Goal: Check status: Check status

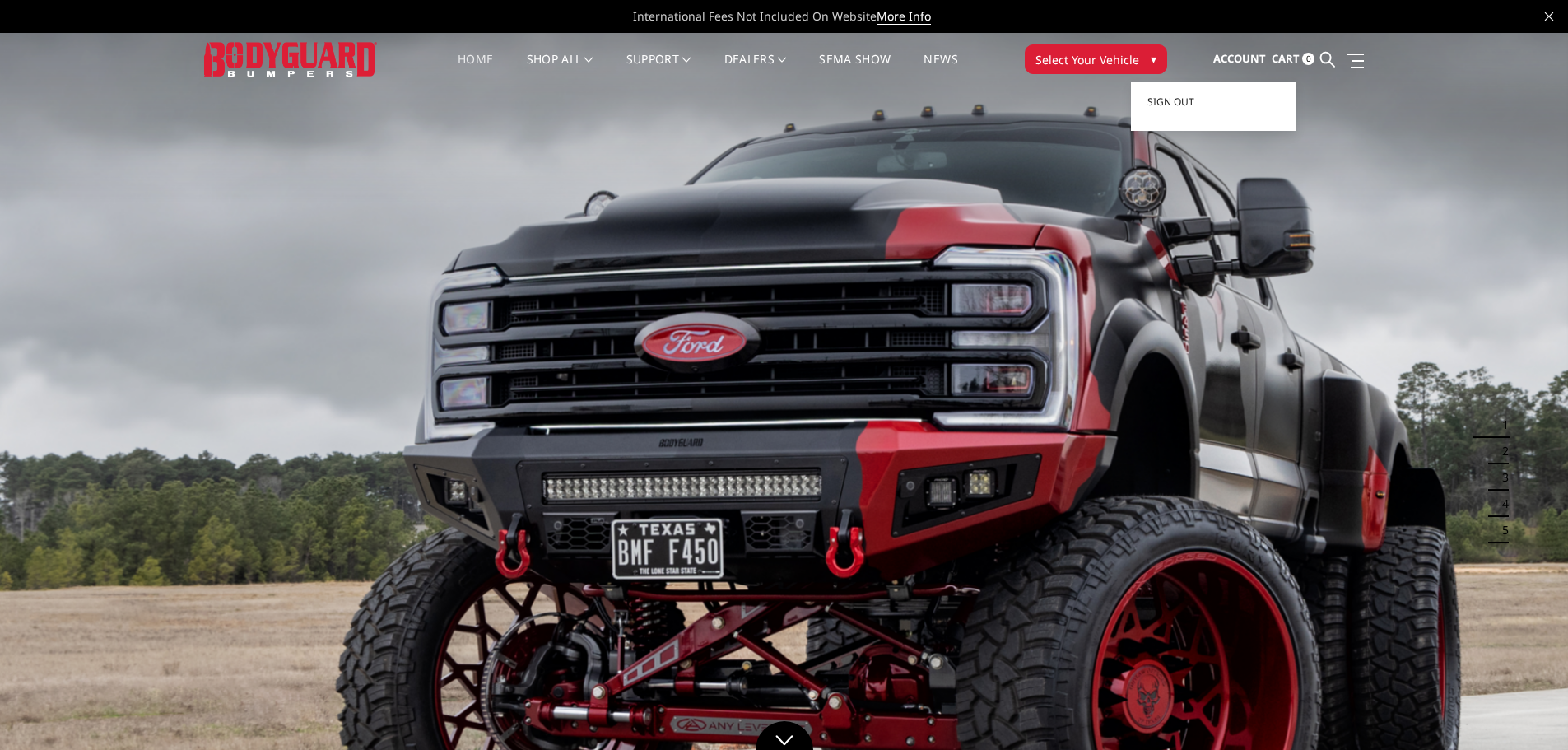
click at [1232, 63] on span "Account" at bounding box center [1239, 59] width 52 height 15
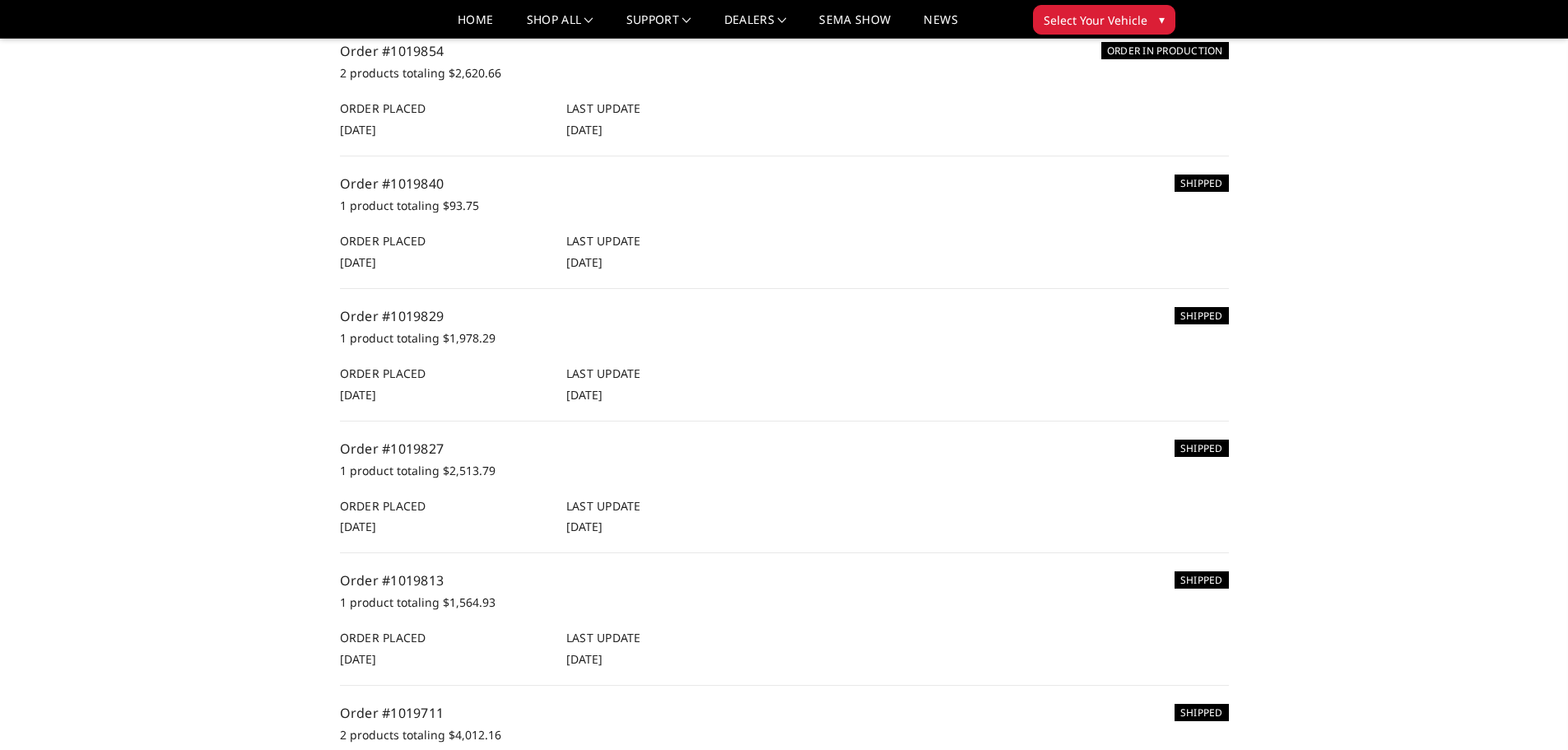
scroll to position [659, 0]
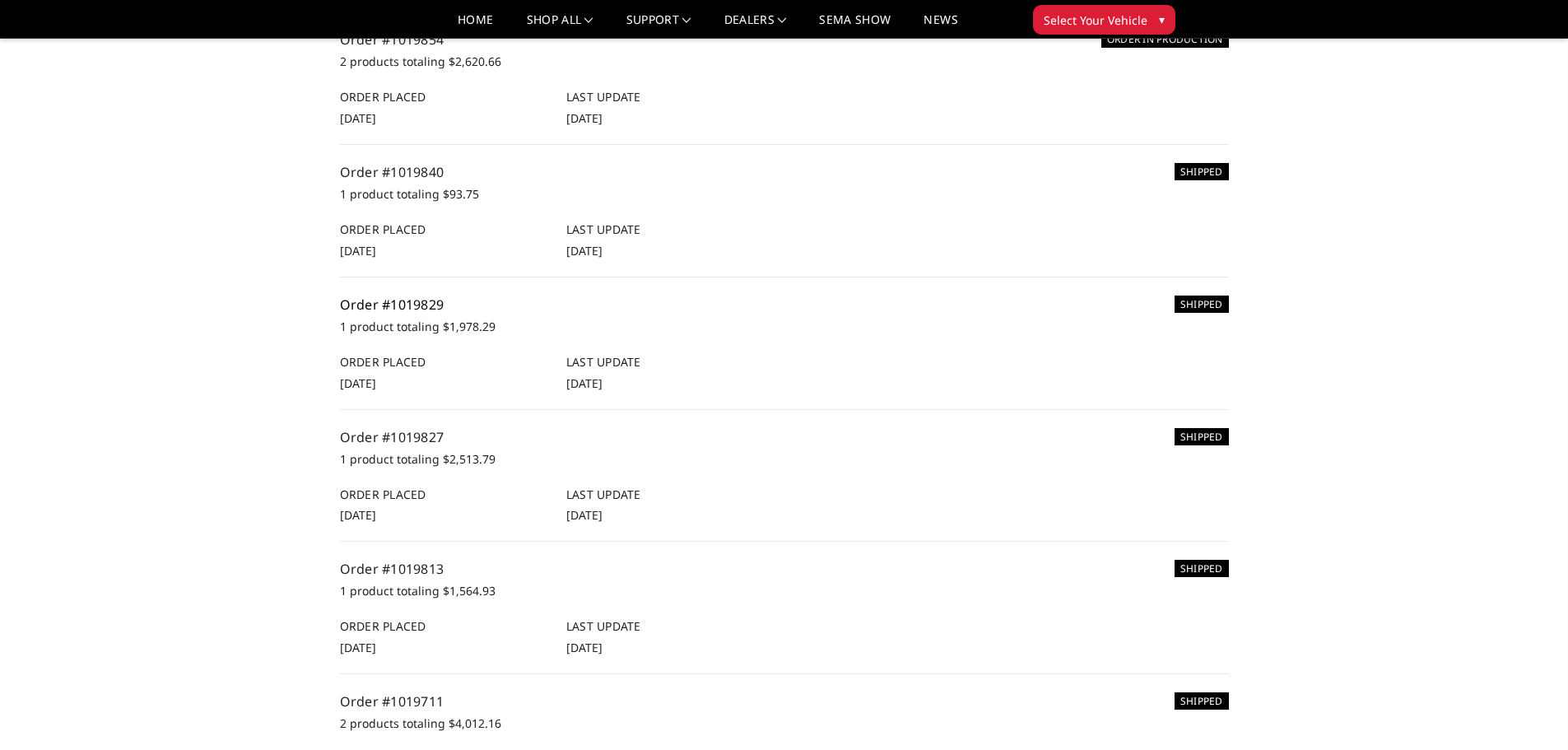
click at [400, 314] on link "Order #1019829" at bounding box center [393, 304] width 105 height 18
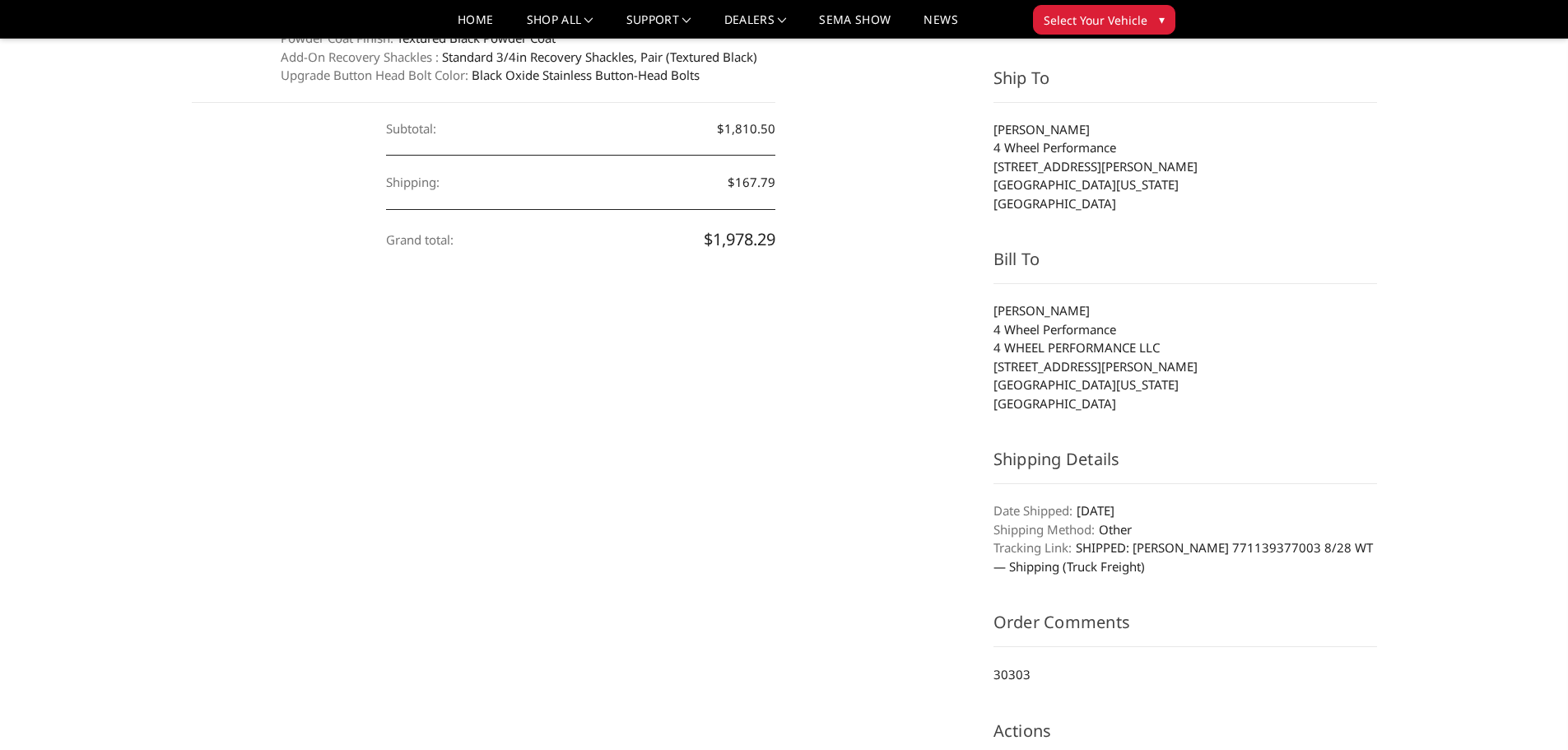
scroll to position [247, 0]
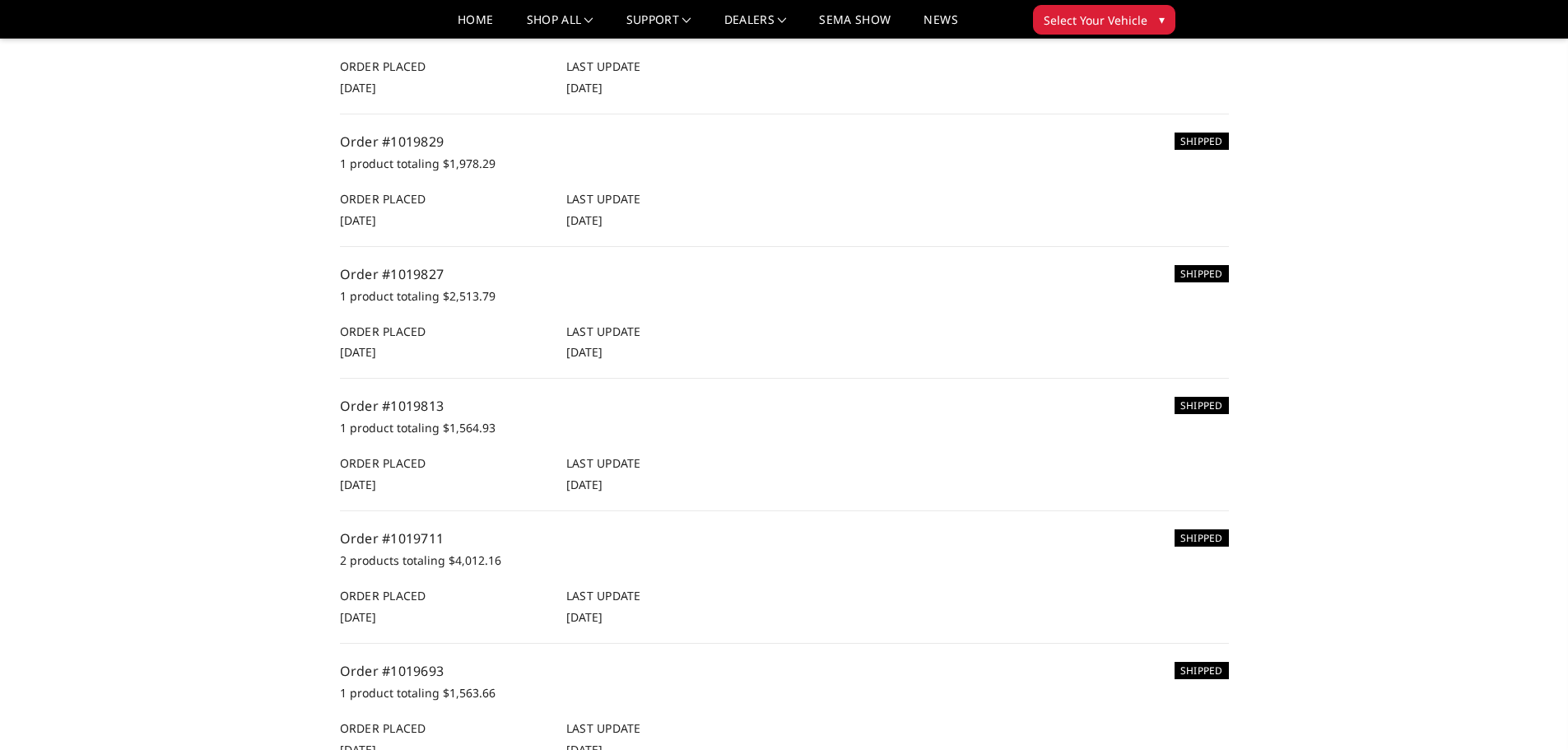
scroll to position [823, 0]
click at [413, 414] on link "Order #1019813" at bounding box center [393, 404] width 105 height 18
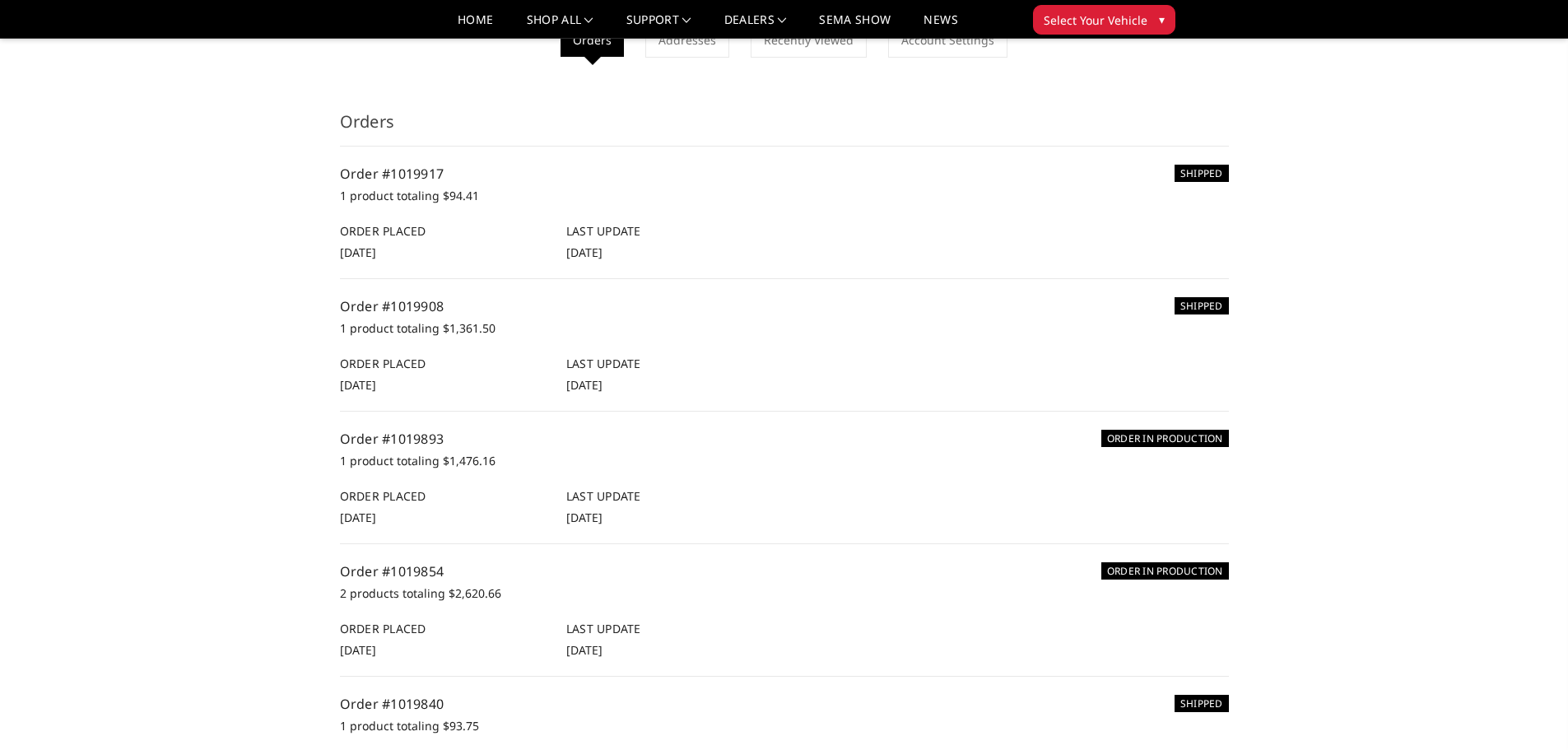
scroll to position [247, 0]
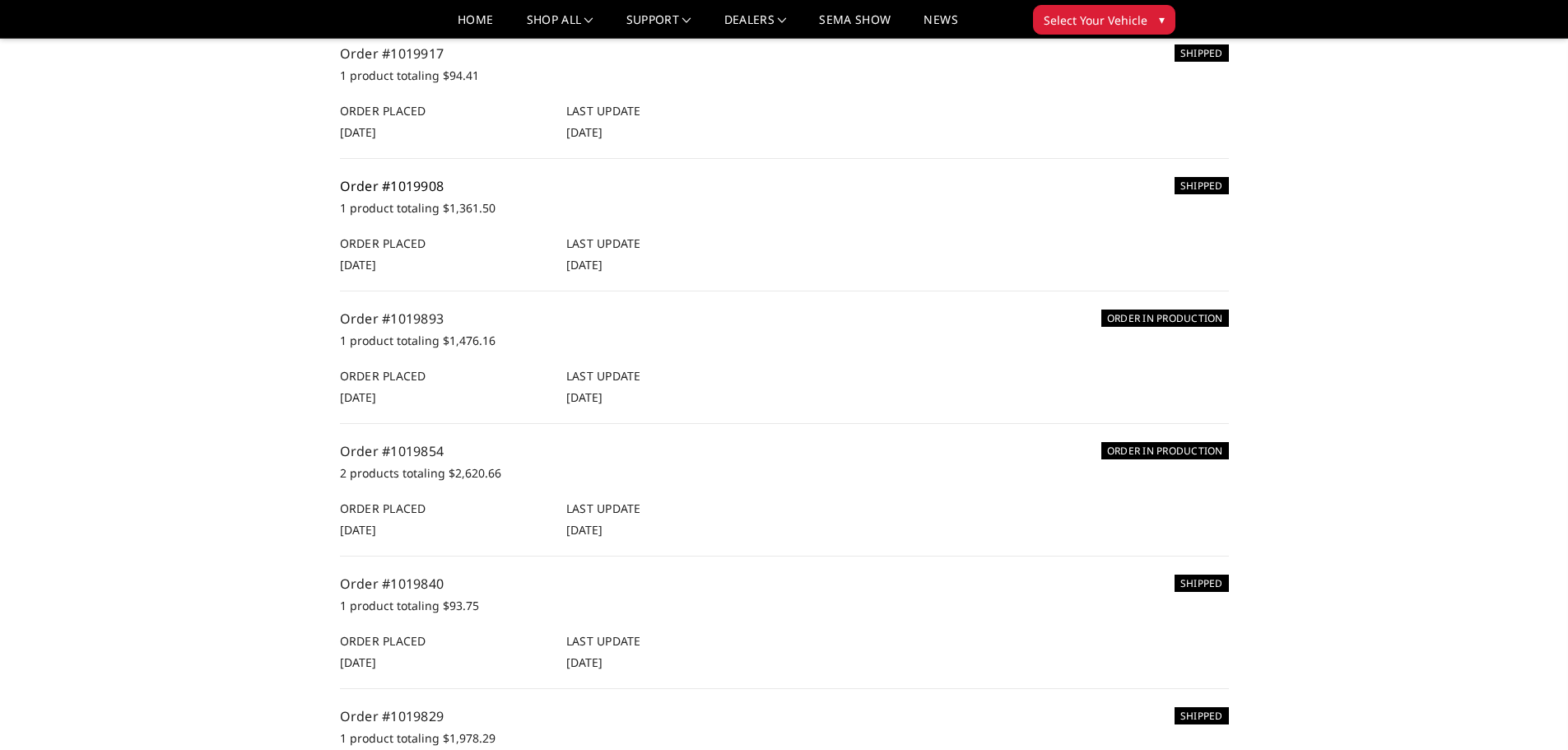
click at [418, 195] on link "Order #1019908" at bounding box center [393, 186] width 105 height 18
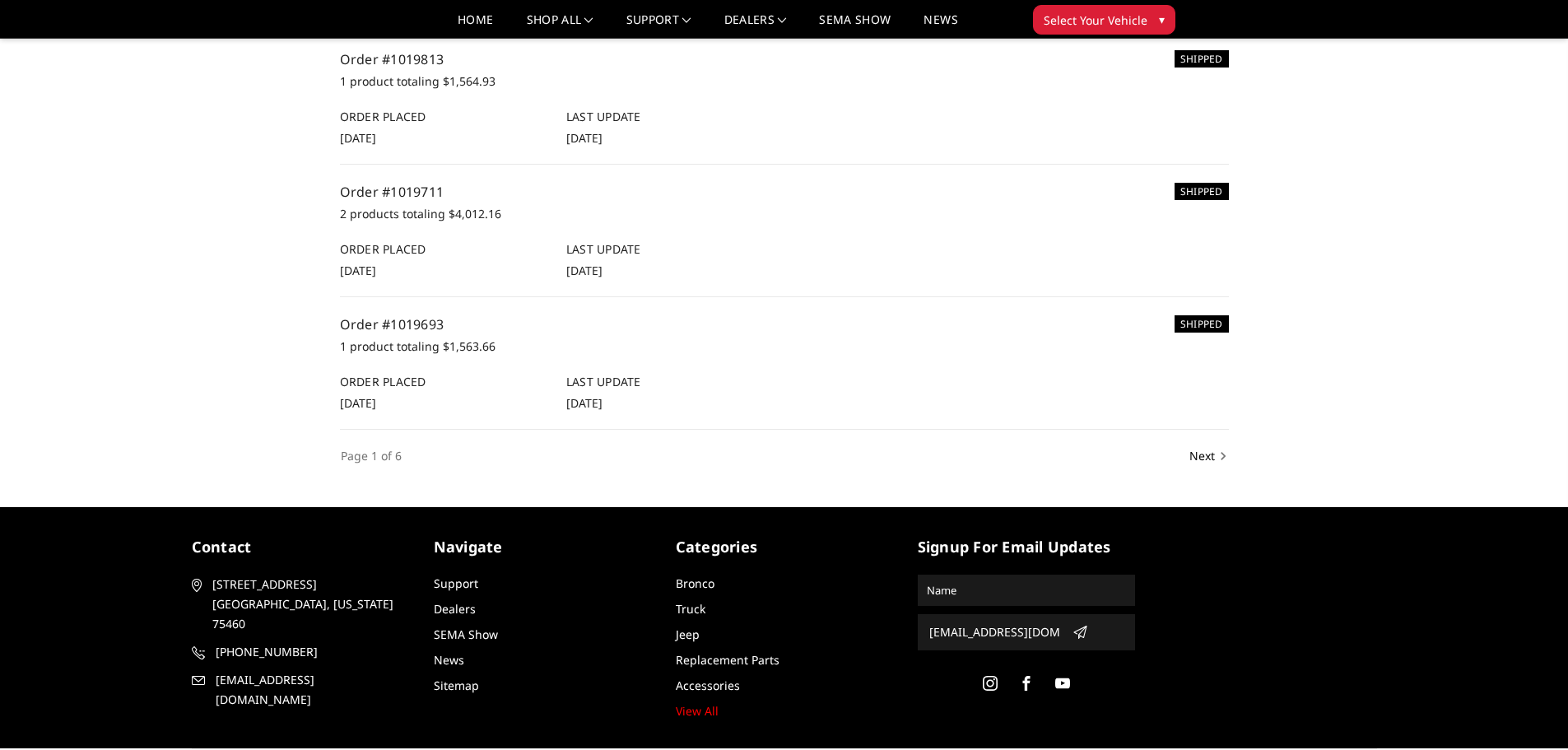
scroll to position [918, 0]
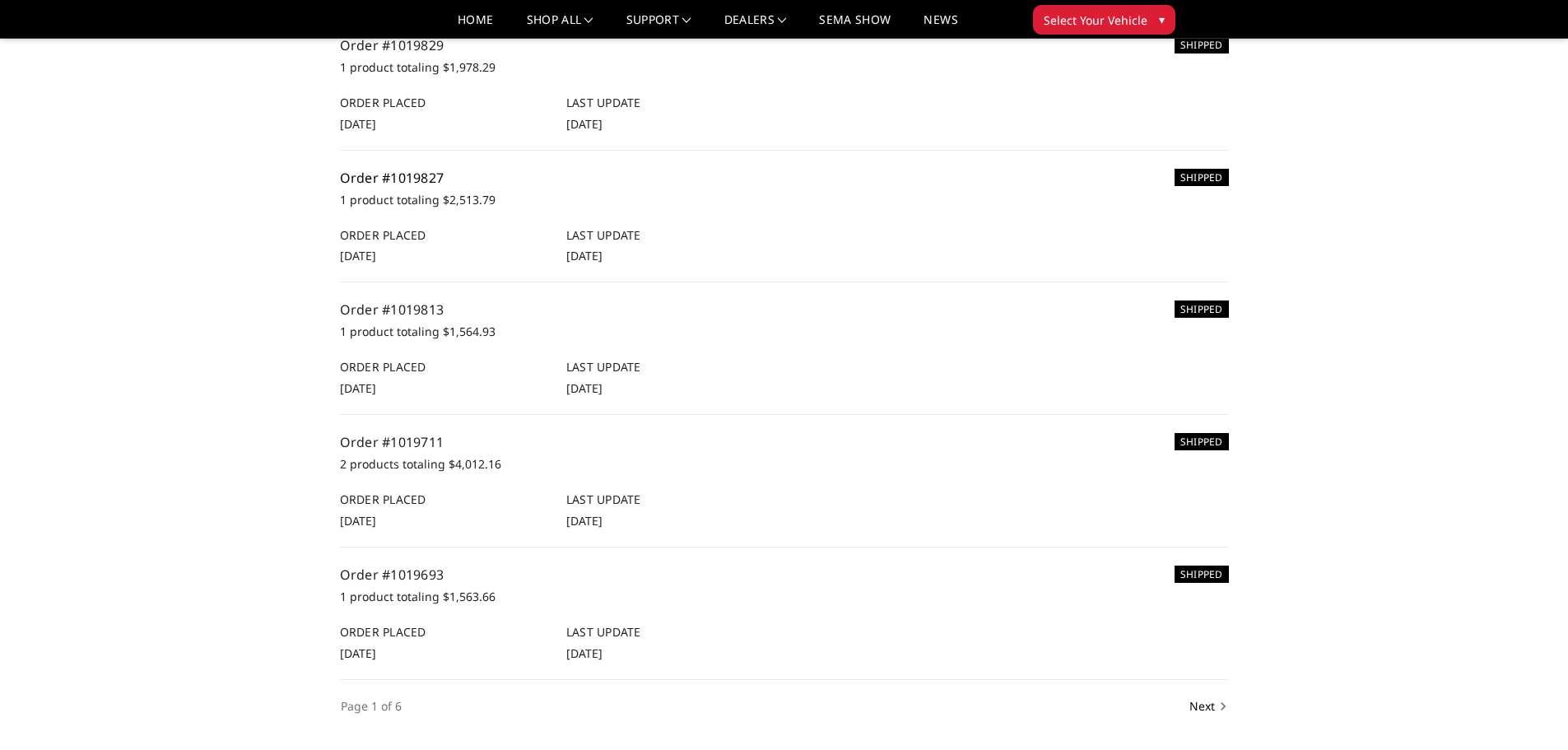
click at [388, 187] on link "Order #1019827" at bounding box center [393, 177] width 105 height 18
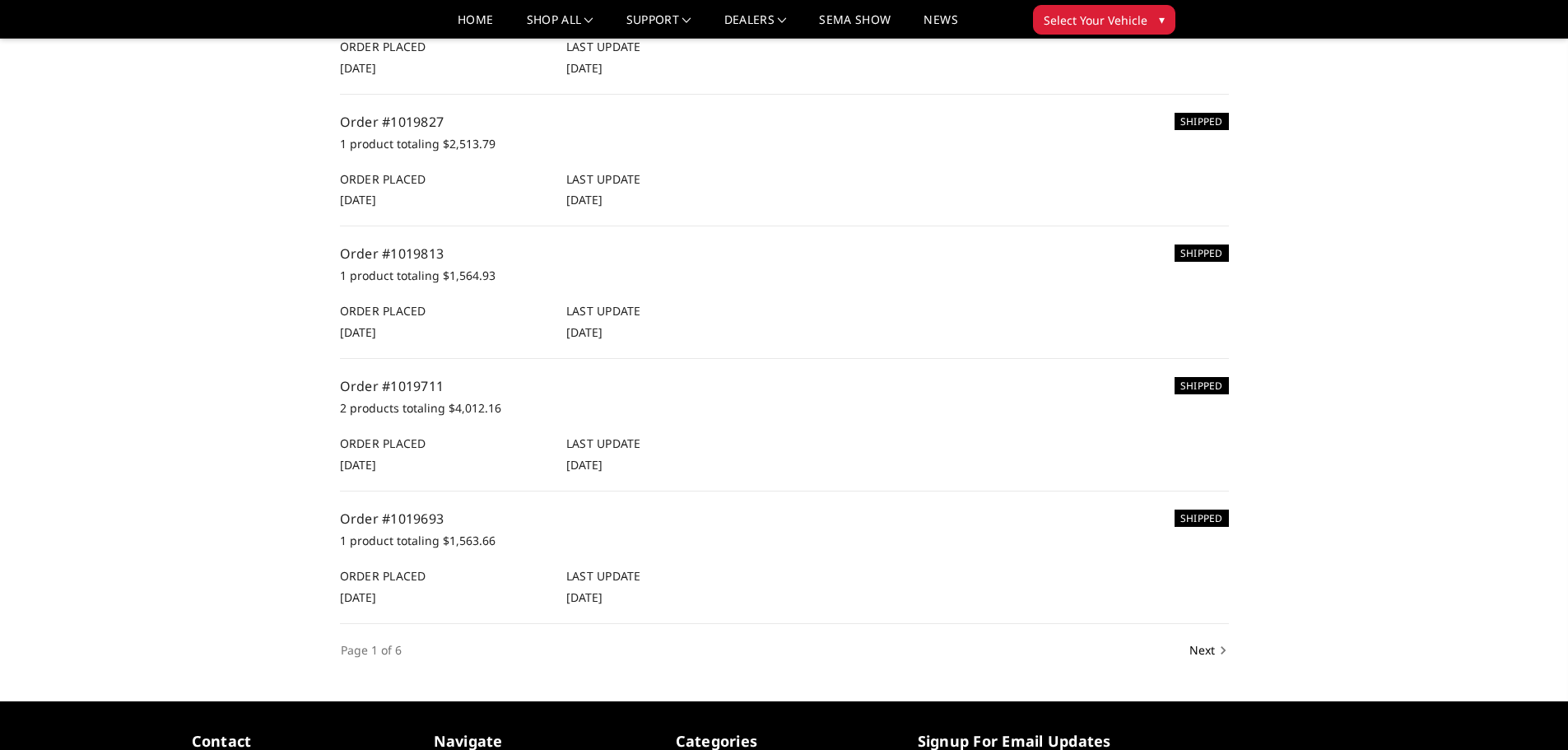
scroll to position [918, 0]
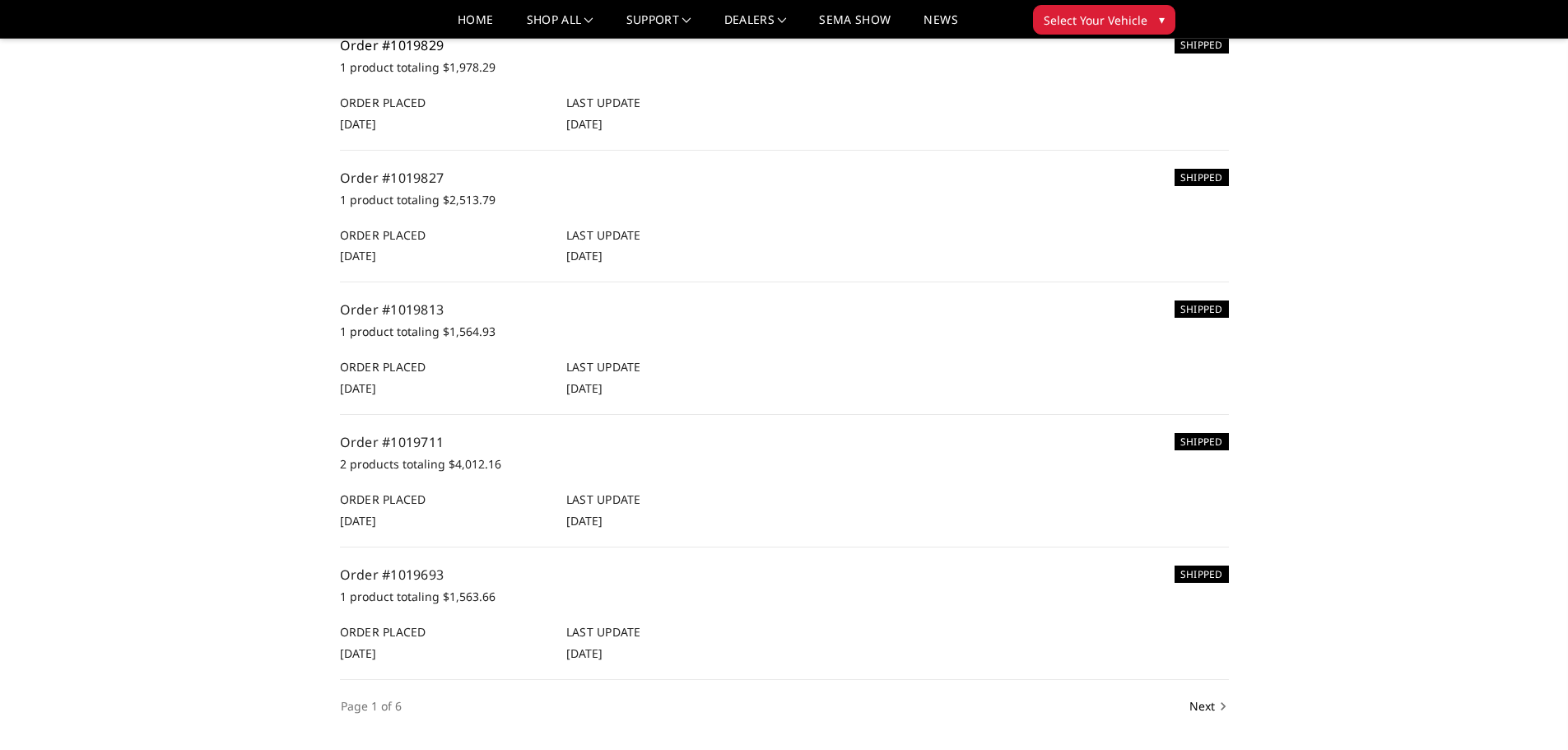
click at [383, 54] on link "Order #1019829" at bounding box center [393, 45] width 105 height 18
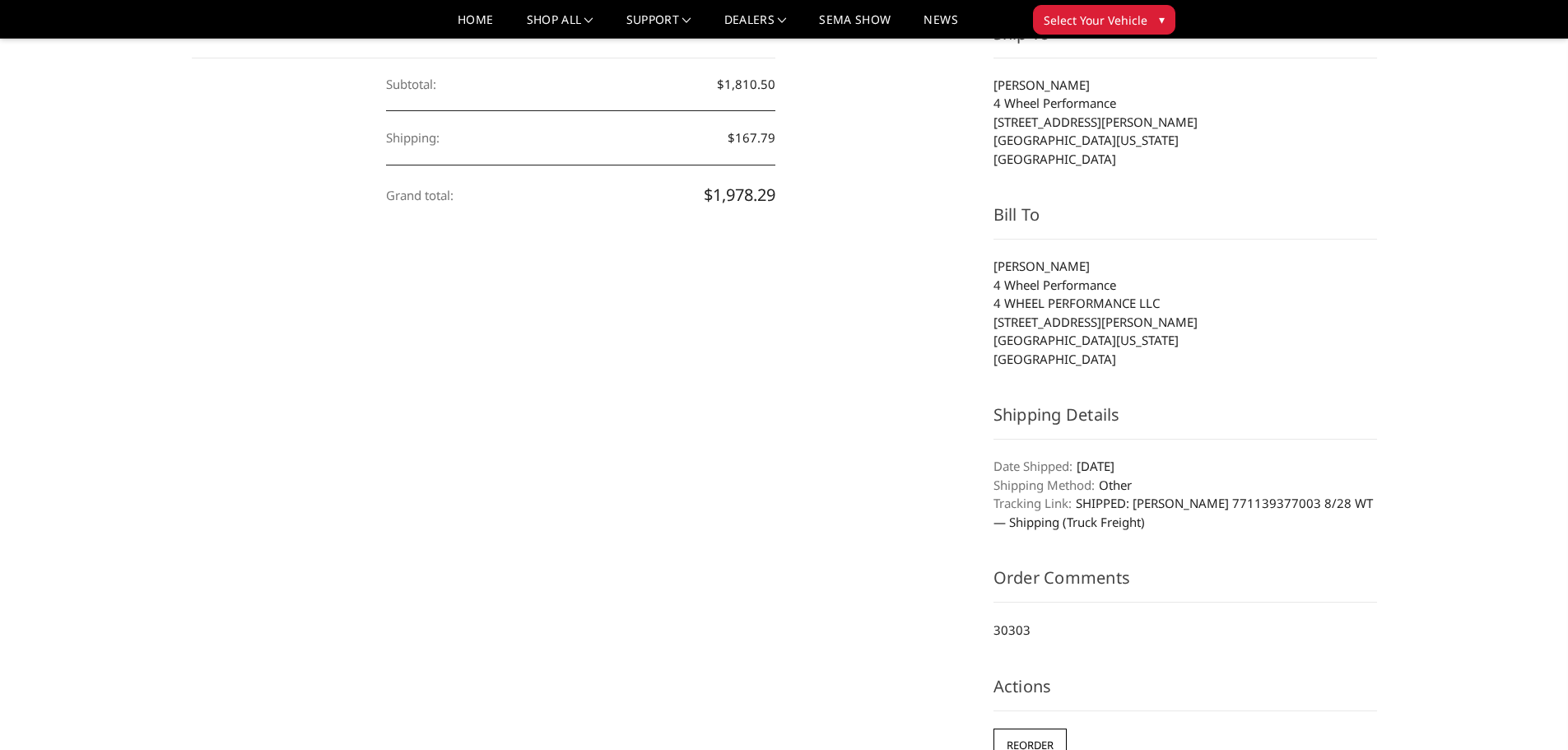
scroll to position [494, 0]
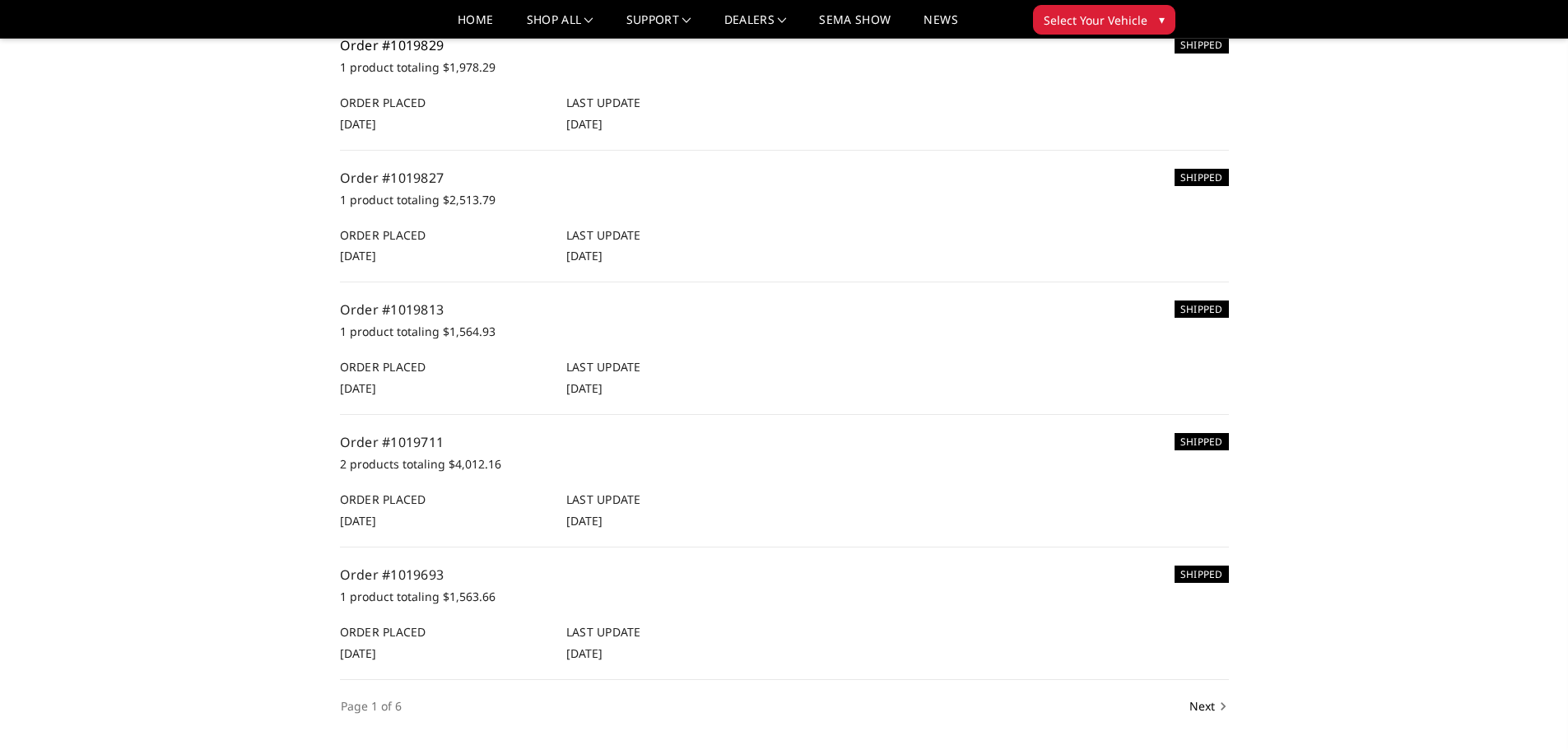
click at [397, 54] on link "Order #1019829" at bounding box center [393, 45] width 105 height 18
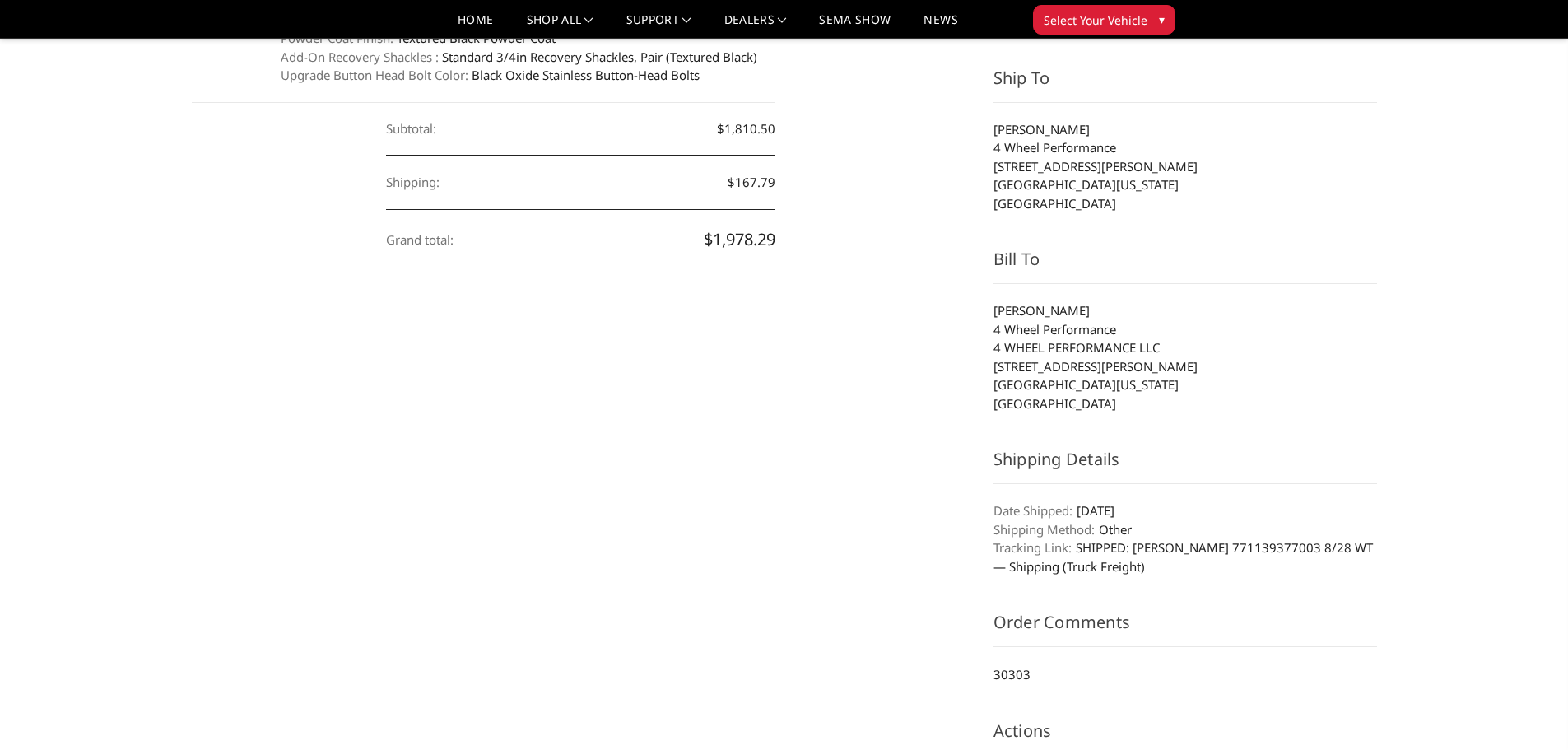
scroll to position [659, 0]
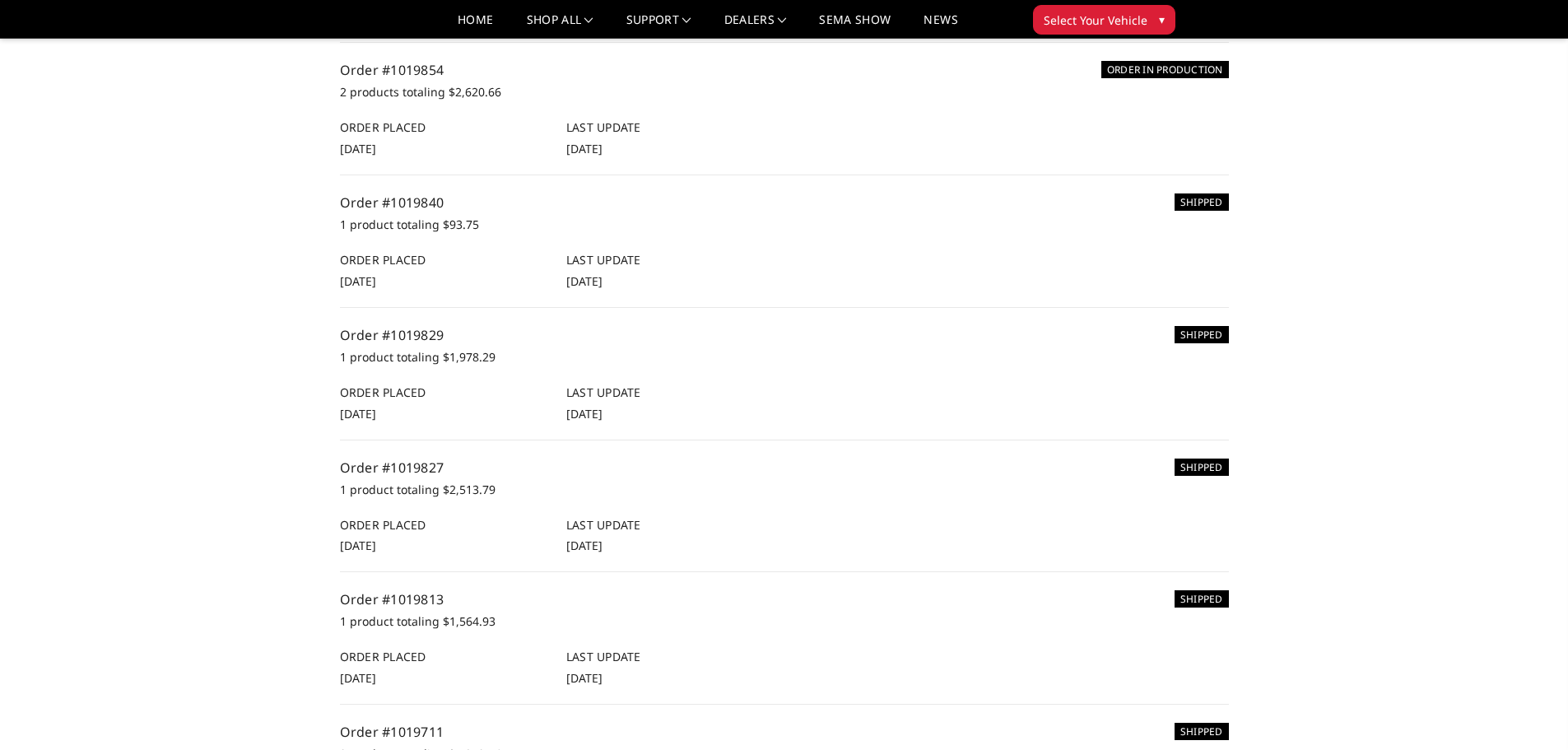
scroll to position [589, 0]
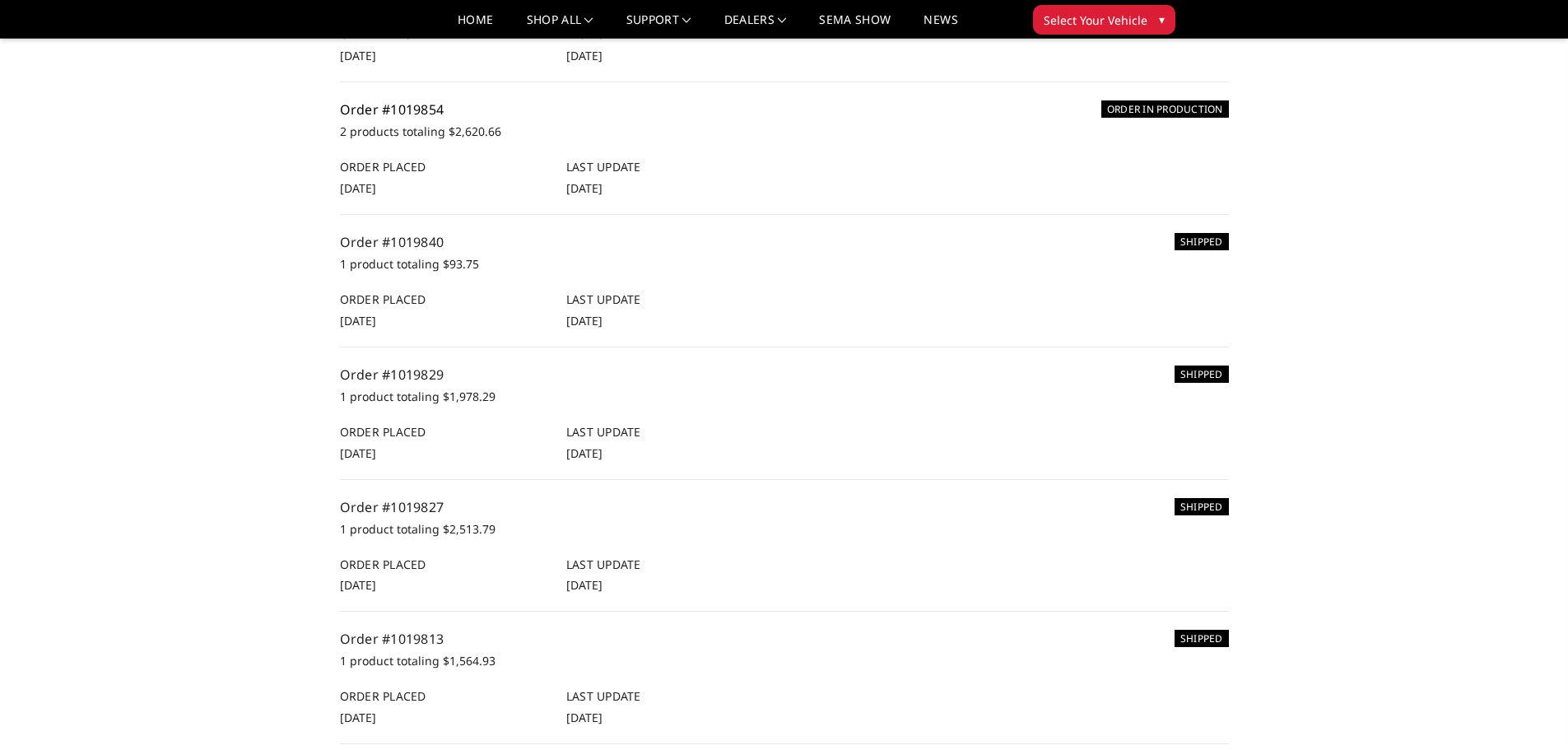
click at [398, 118] on link "Order #1019854" at bounding box center [393, 109] width 105 height 18
drag, startPoint x: 422, startPoint y: 237, endPoint x: 559, endPoint y: 237, distance: 137.0
click at [494, 142] on p "2 products totaling $2,620.66" at bounding box center [784, 132] width 889 height 20
click at [638, 142] on p "2 products totaling $2,620.66" at bounding box center [784, 132] width 889 height 20
drag, startPoint x: 1126, startPoint y: 214, endPoint x: 1230, endPoint y: 213, distance: 104.0
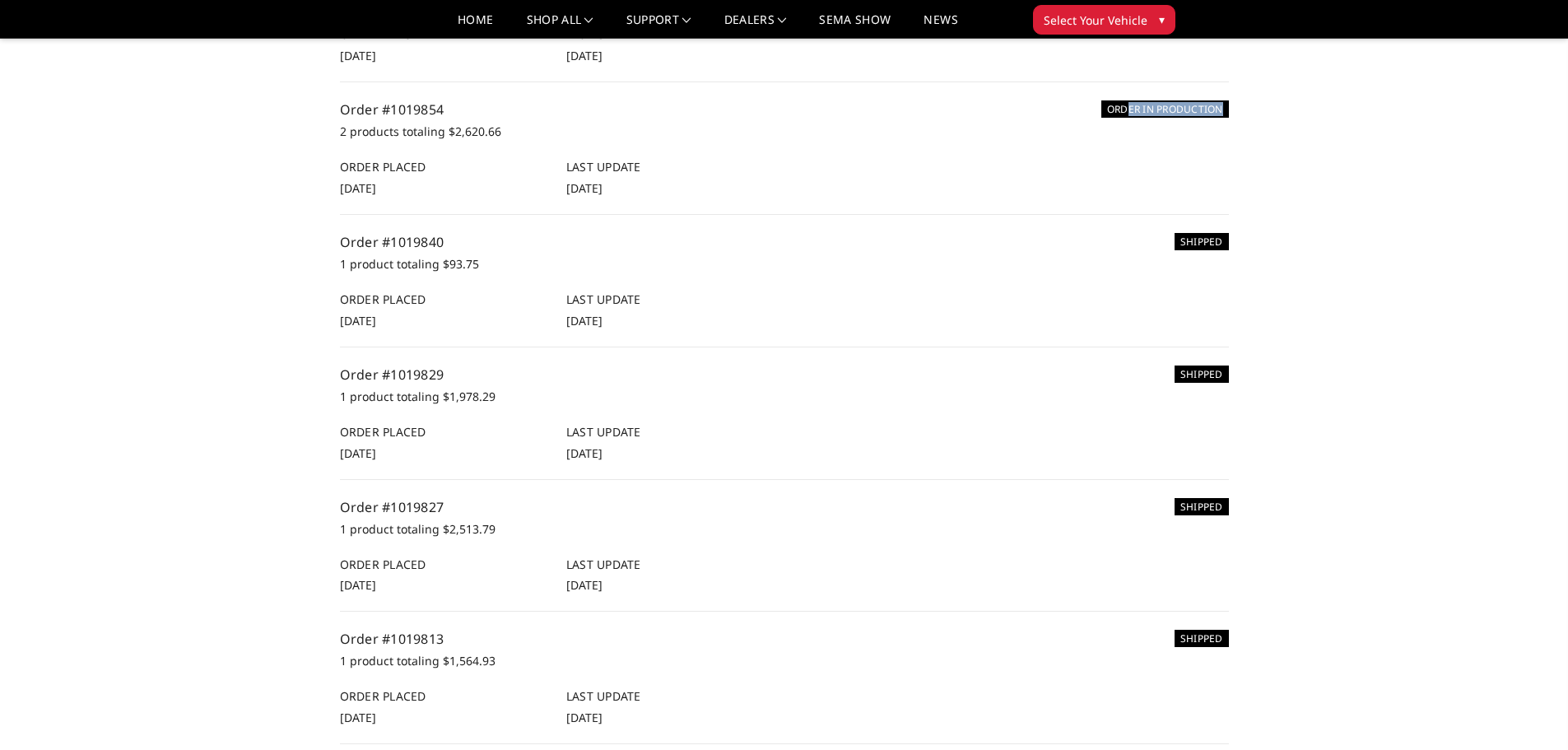
click at [1230, 213] on section "Orders SHIPPED Order #1019917 1 product totaling $94.41 Order Placed 5th Sep 20…" at bounding box center [784, 346] width 906 height 1398
click at [1263, 214] on div "Home Your Account Your Orders Orders Orders Addresses Recently Viewed Account S…" at bounding box center [784, 254] width 1186 height 1579
drag, startPoint x: 372, startPoint y: 237, endPoint x: 467, endPoint y: 240, distance: 95.0
click at [467, 142] on p "2 products totaling $2,620.66" at bounding box center [784, 132] width 889 height 20
click at [313, 242] on div "Home Your Account Your Orders Orders Orders Addresses Recently Viewed Account S…" at bounding box center [784, 254] width 1186 height 1579
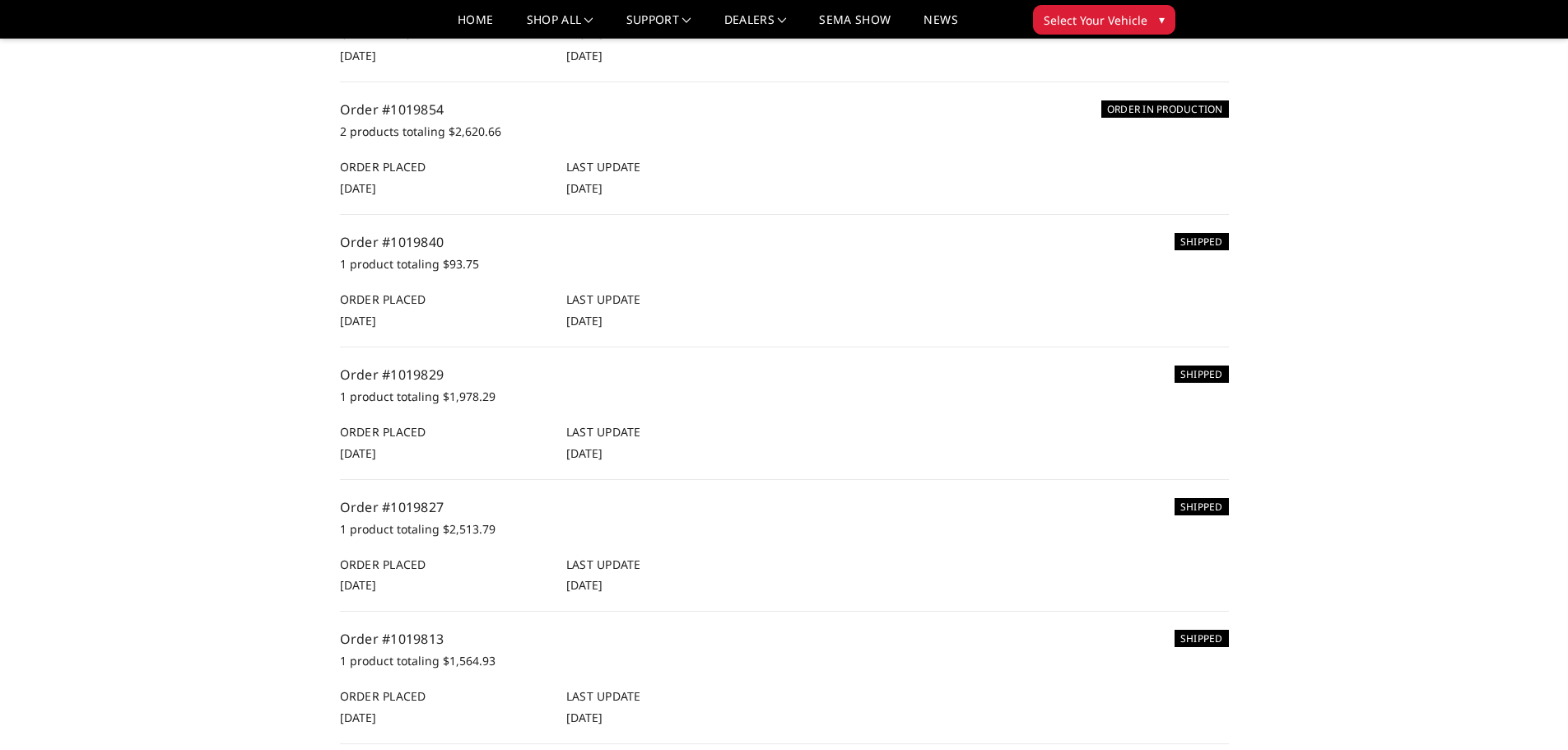
click at [233, 297] on div "Home Your Account Your Orders Orders Orders Addresses Recently Viewed Account S…" at bounding box center [784, 254] width 1186 height 1579
click at [428, 118] on link "Order #1019854" at bounding box center [393, 109] width 105 height 18
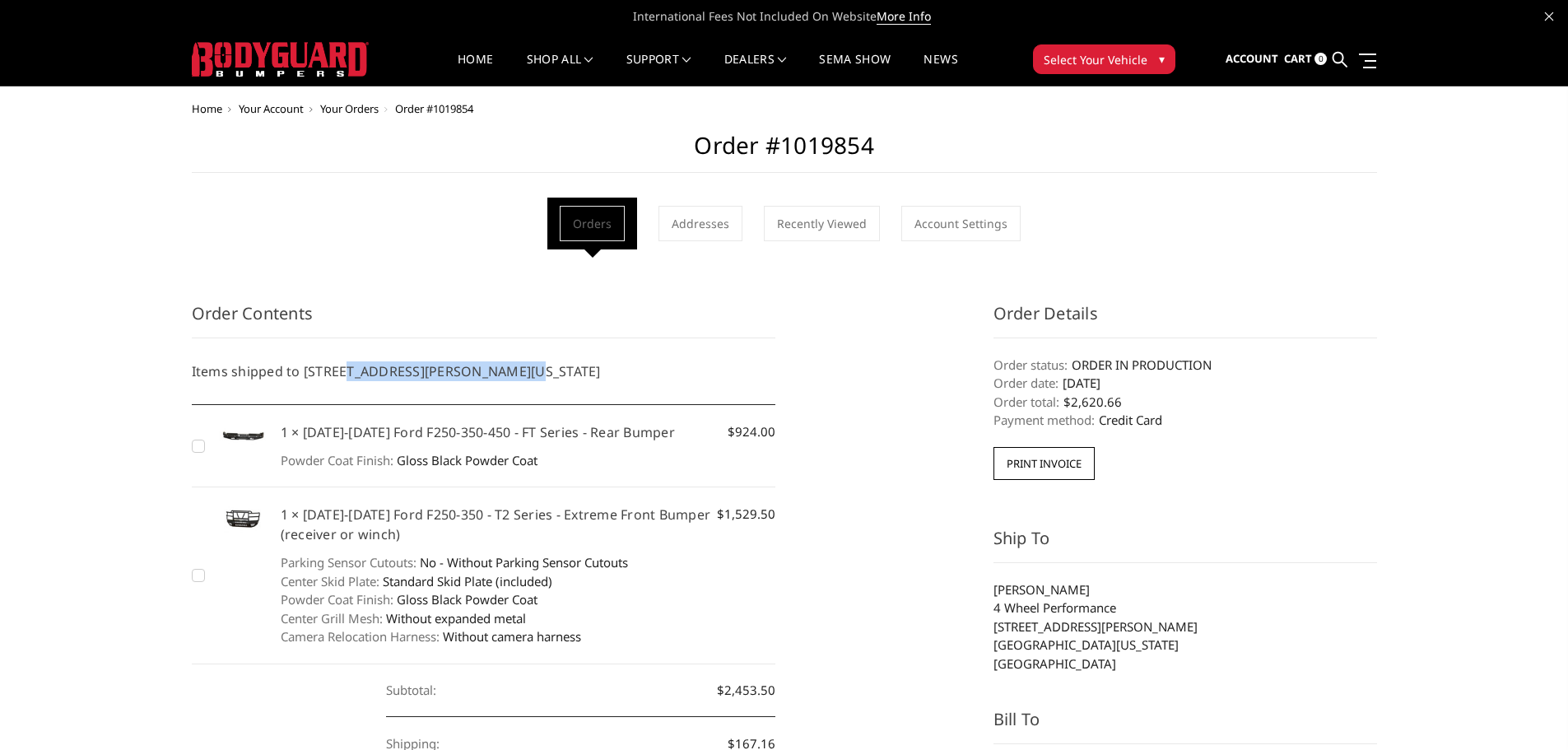
drag, startPoint x: 371, startPoint y: 365, endPoint x: 549, endPoint y: 349, distance: 178.7
click at [549, 349] on li "Items shipped to [STREET_ADDRESS][PERSON_NAME][US_STATE]" at bounding box center [483, 372] width 584 height 67
click at [506, 370] on h5 "Items shipped to [STREET_ADDRESS][PERSON_NAME][US_STATE]" at bounding box center [483, 371] width 584 height 20
